Goal: Task Accomplishment & Management: Manage account settings

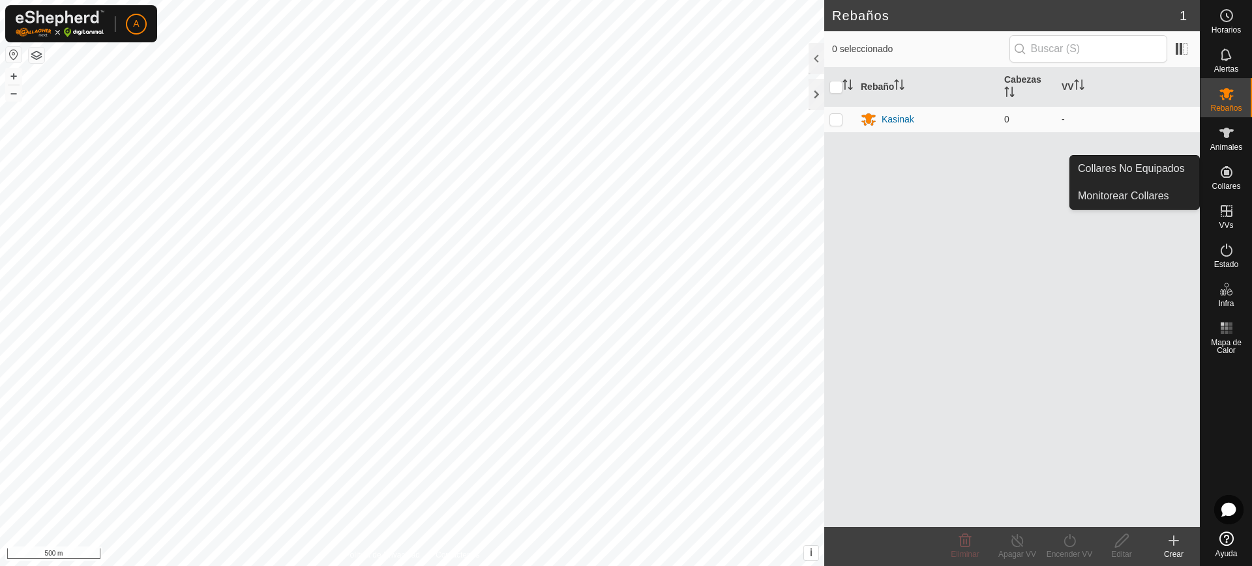
click at [1225, 171] on icon at bounding box center [1226, 172] width 12 height 12
click at [1162, 172] on link "Collares No Equipados" at bounding box center [1134, 169] width 129 height 26
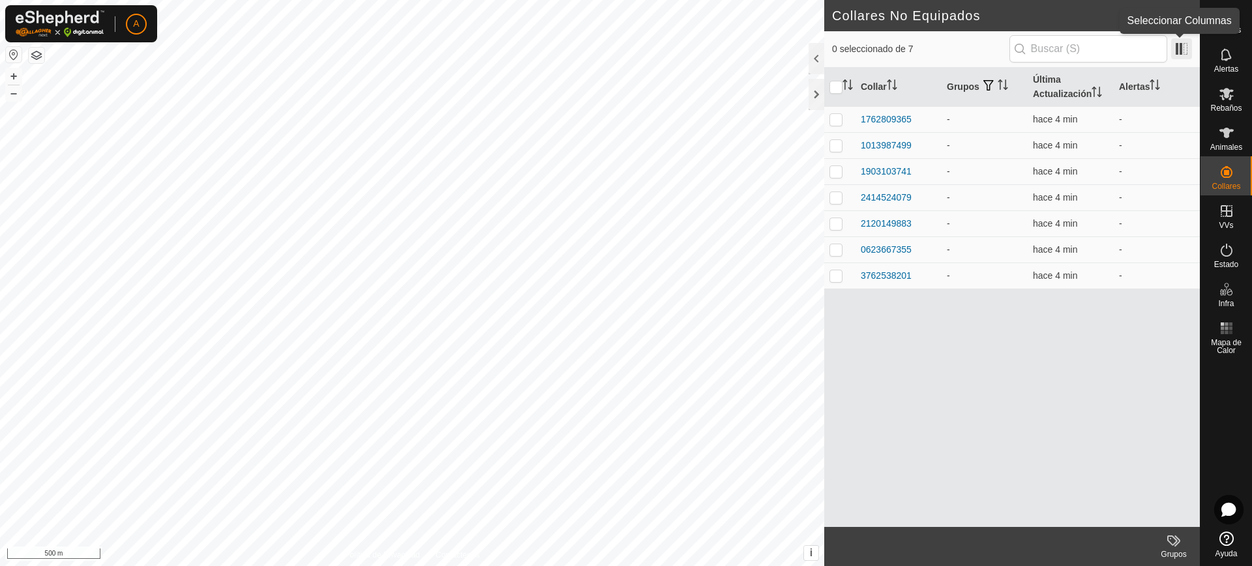
click at [1176, 46] on span at bounding box center [1181, 48] width 21 height 21
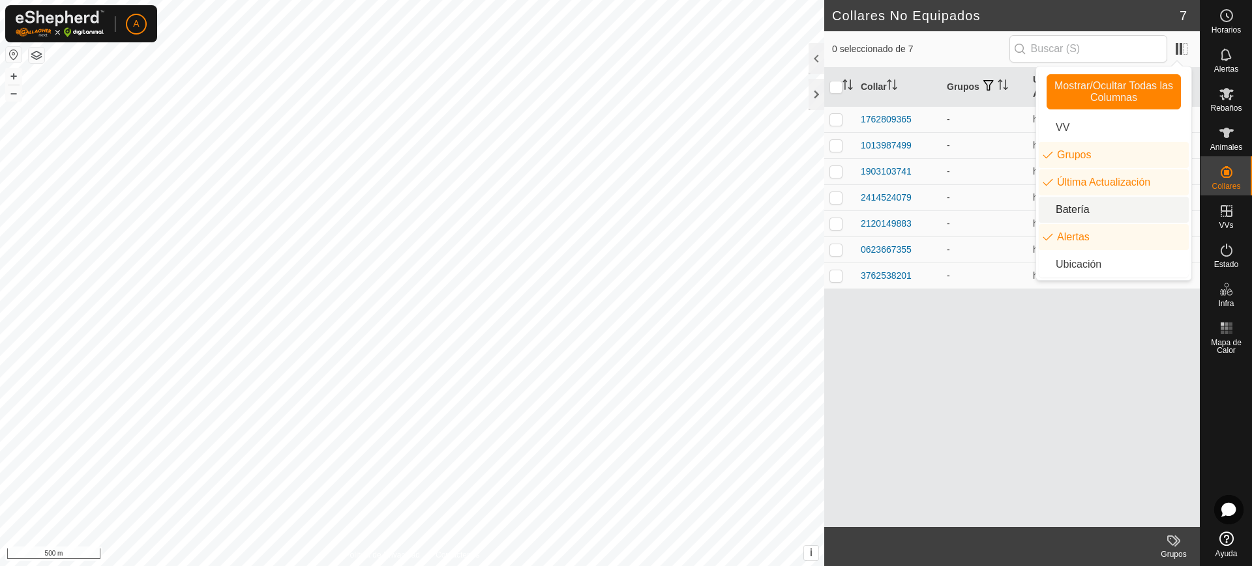
click at [1096, 208] on li "Batería" at bounding box center [1113, 210] width 150 height 26
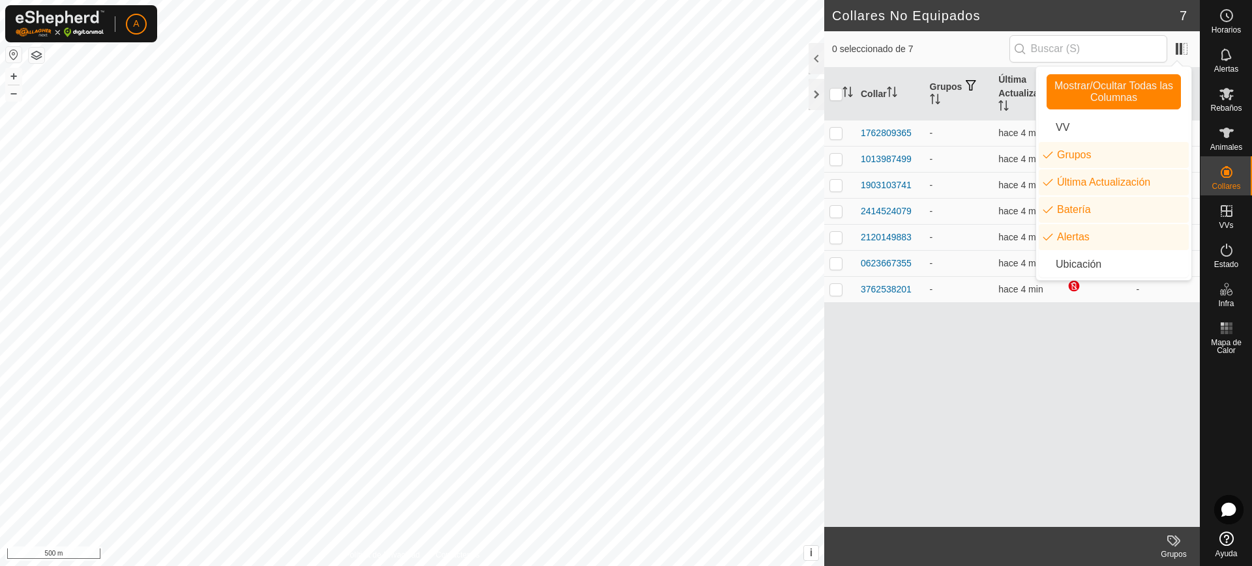
click at [1036, 352] on div "Collar Grupos Última Actualización Batería Alertas 1762809365 - hace 4 min - 10…" at bounding box center [1011, 298] width 375 height 460
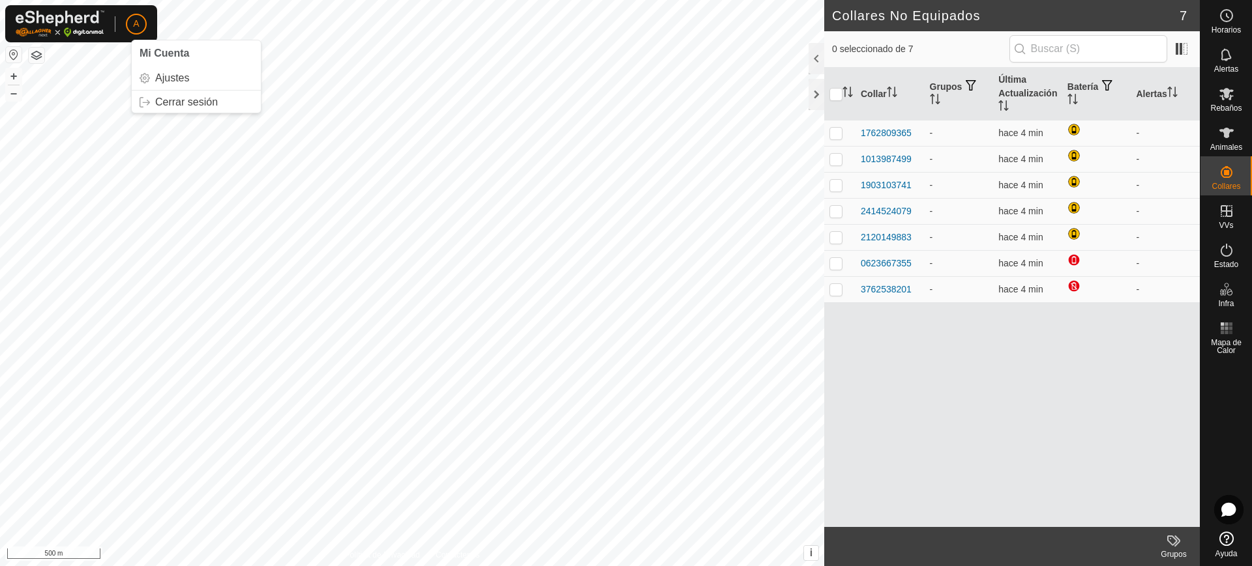
click at [141, 29] on p-avatar "A" at bounding box center [136, 24] width 21 height 21
click at [199, 97] on link "Cerrar sesión" at bounding box center [196, 102] width 129 height 21
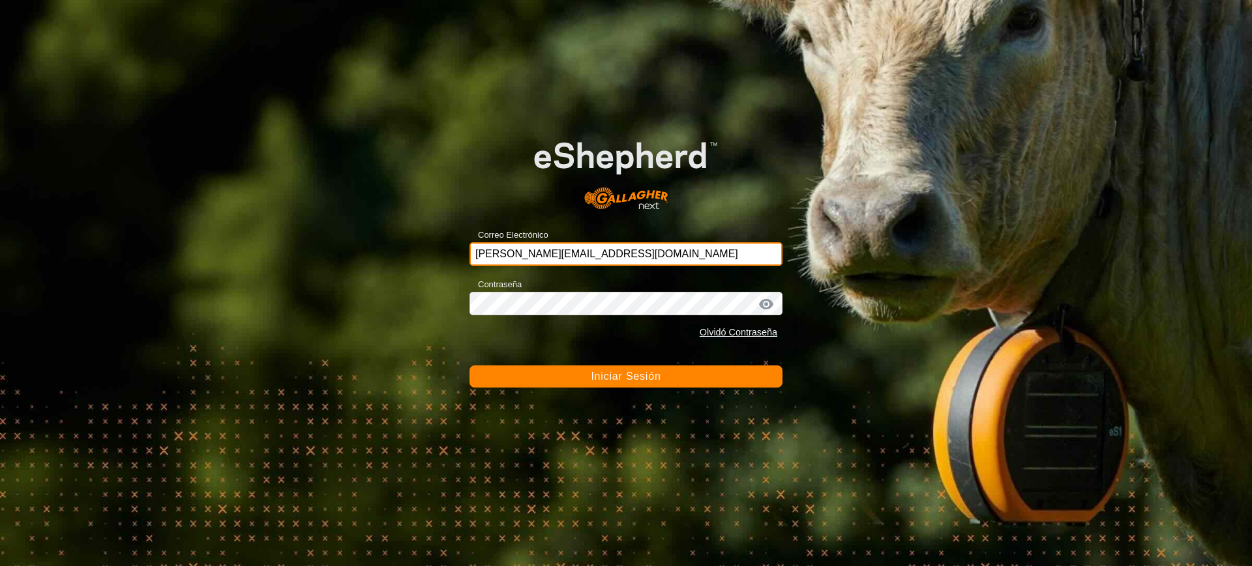
click at [667, 262] on input "[PERSON_NAME][EMAIL_ADDRESS][DOMAIN_NAME]" at bounding box center [625, 253] width 313 height 23
type input "[EMAIL_ADDRESS][DOMAIN_NAME]"
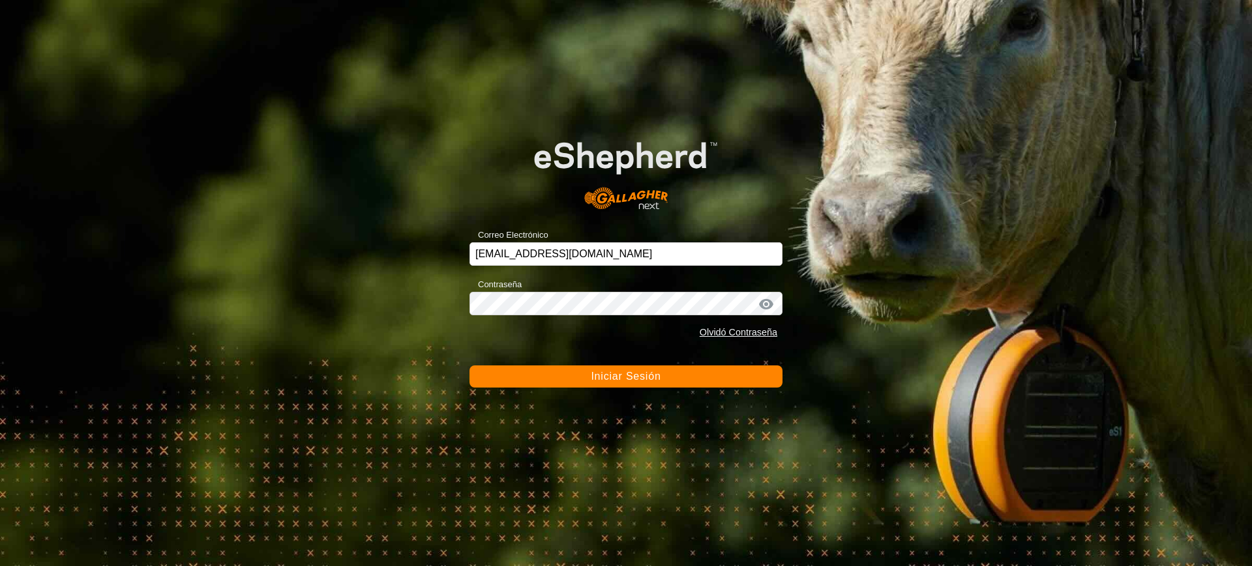
click at [608, 377] on span "Iniciar Sesión" at bounding box center [626, 376] width 70 height 11
